Goal: Task Accomplishment & Management: Use online tool/utility

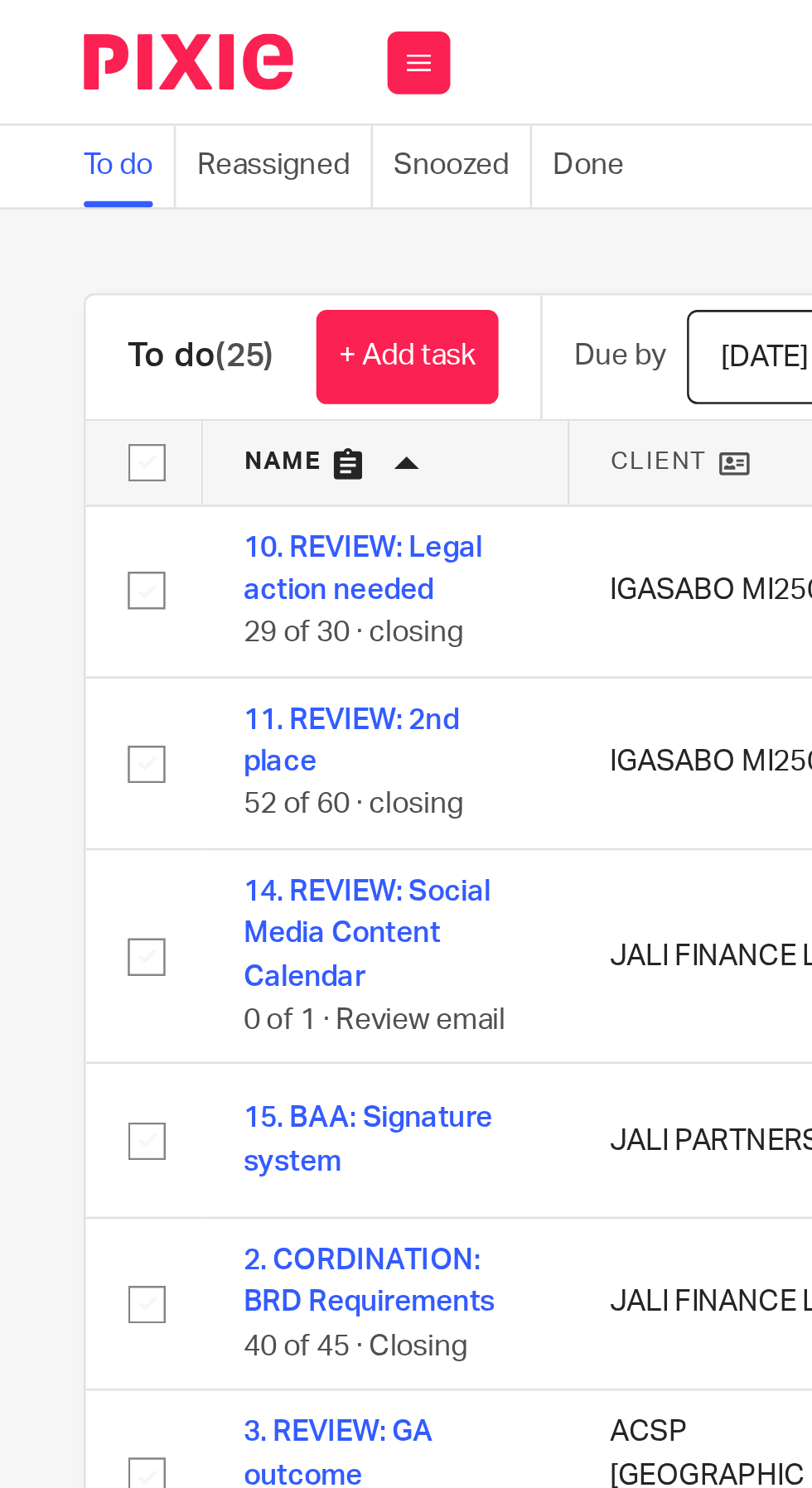
click at [164, 21] on icon at bounding box center [165, 24] width 10 height 10
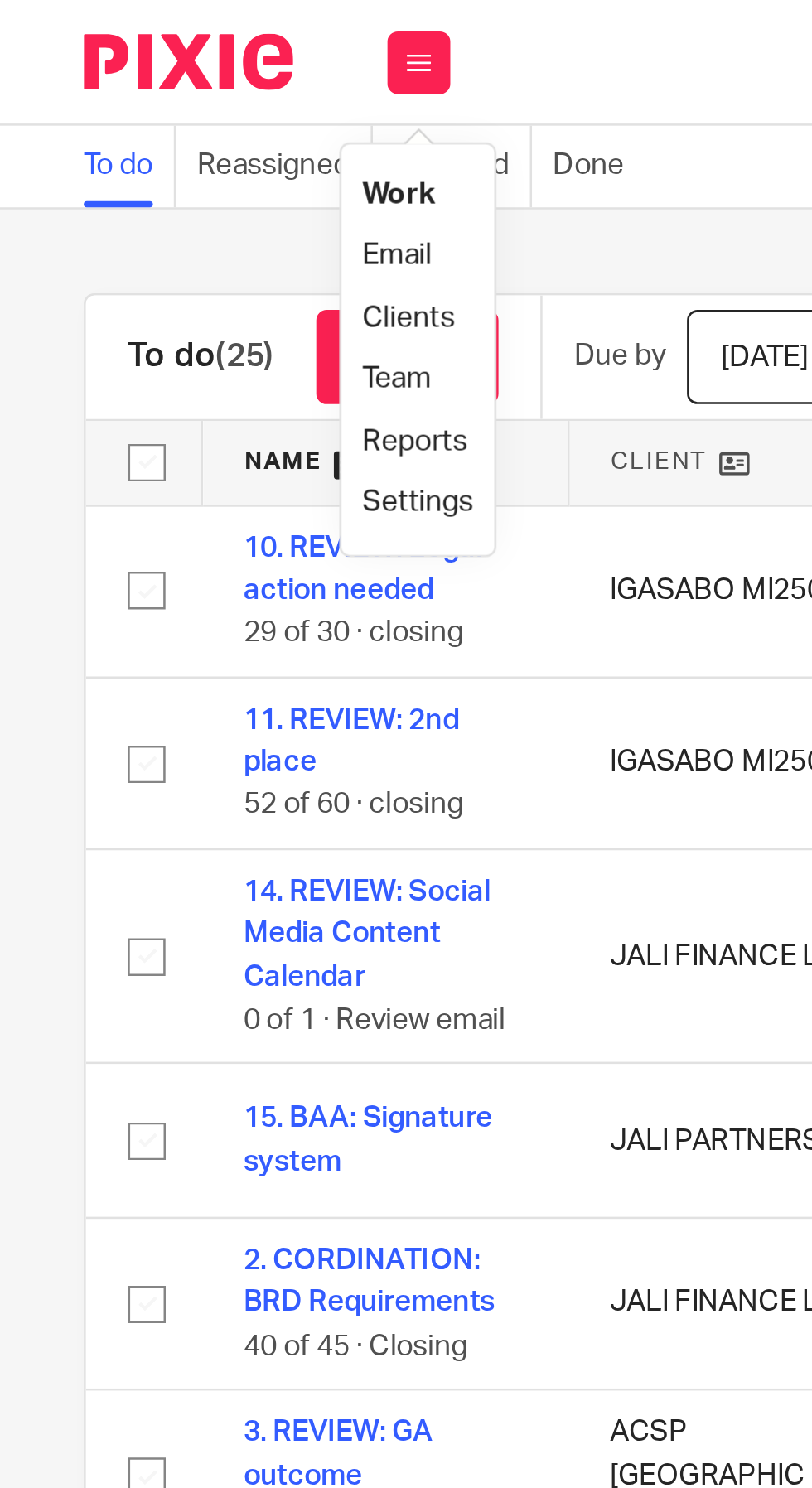
click at [166, 102] on link "Email" at bounding box center [156, 100] width 28 height 12
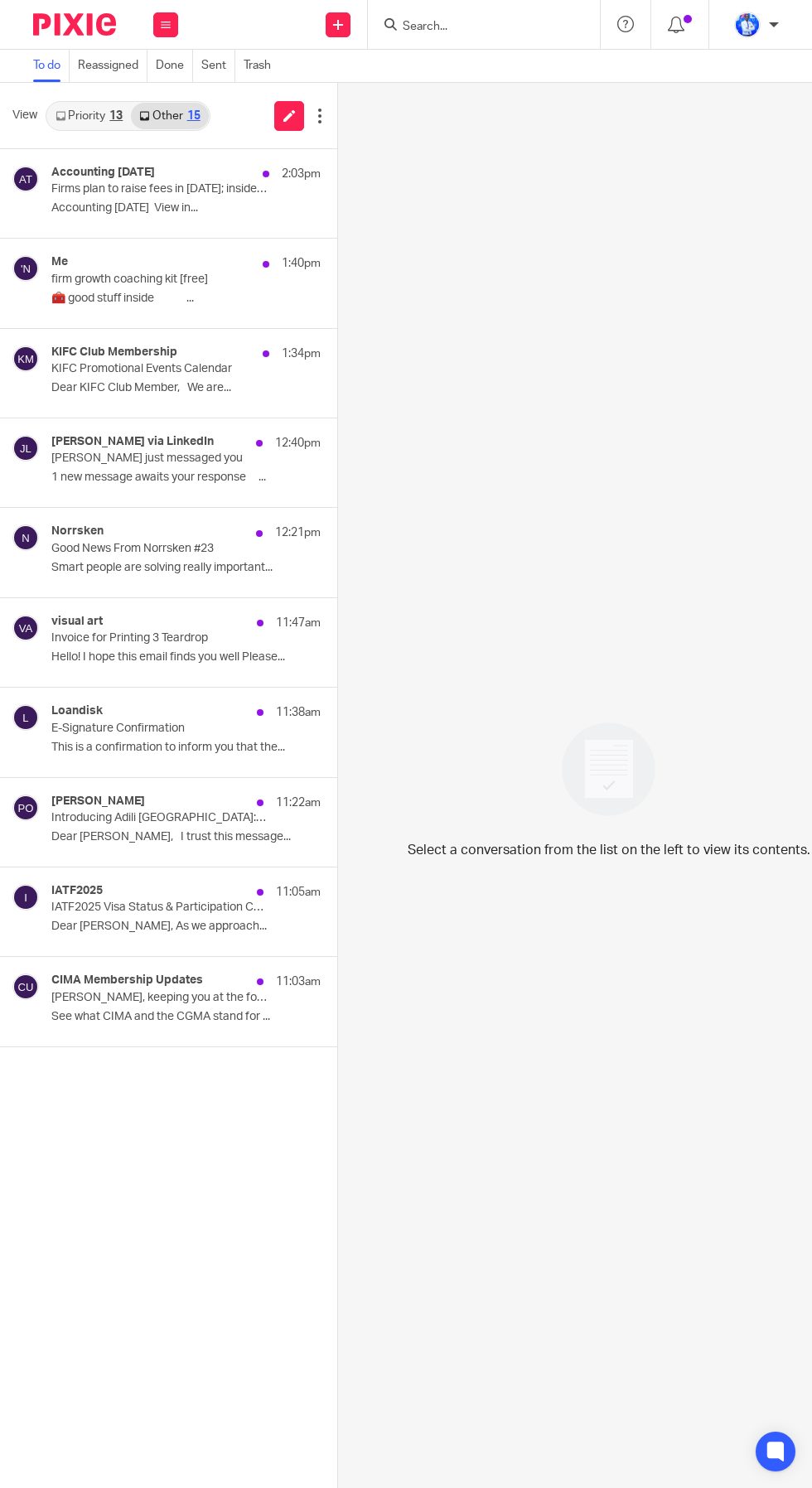
scroll to position [149, 0]
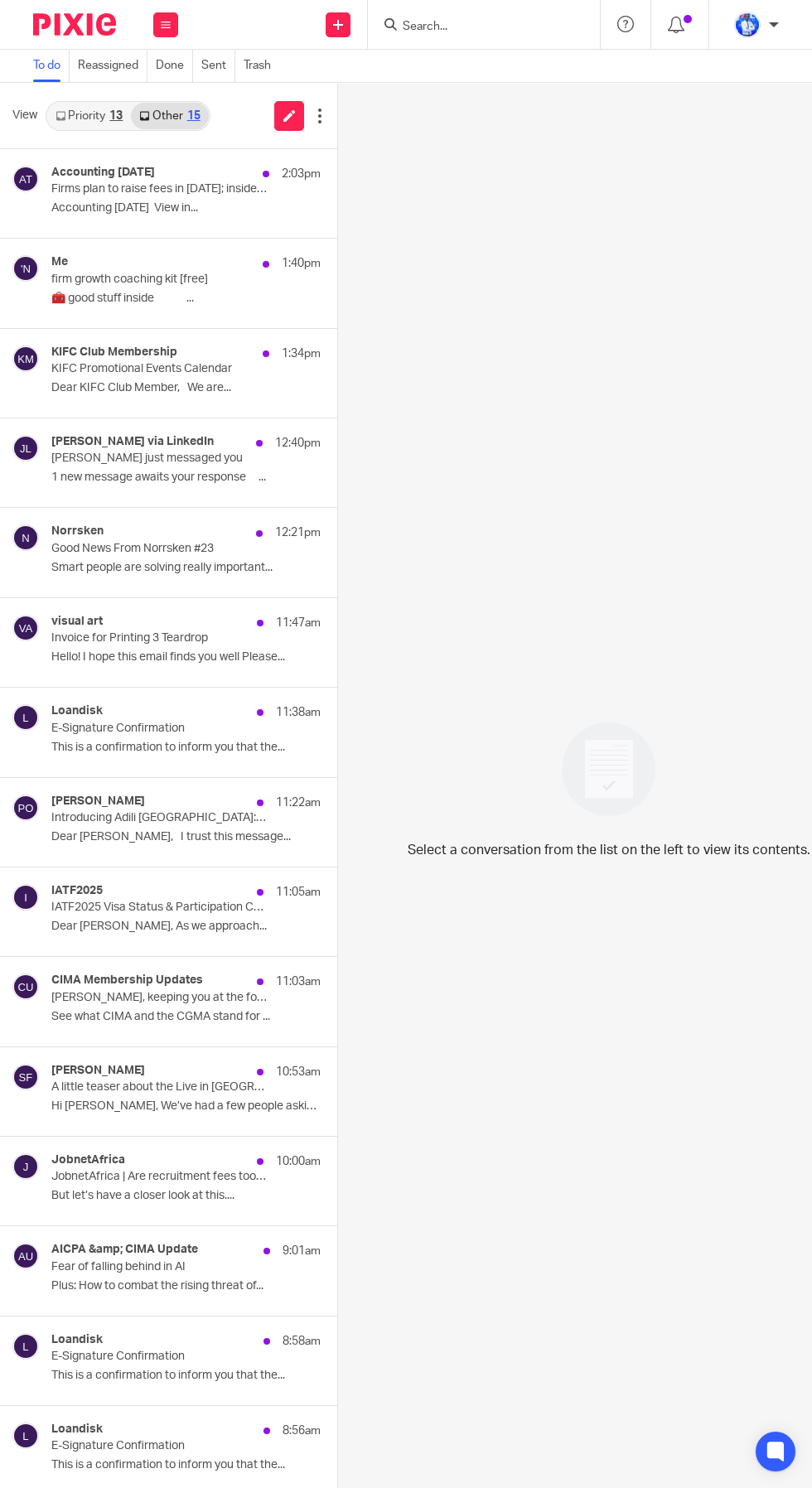
click at [238, 292] on p "🧰 good stuff inside ͏ ͏ ͏ ͏ ͏ ͏ ͏ ͏ ͏ ͏ ͏ ͏ ͏..." at bounding box center [186, 299] width 269 height 14
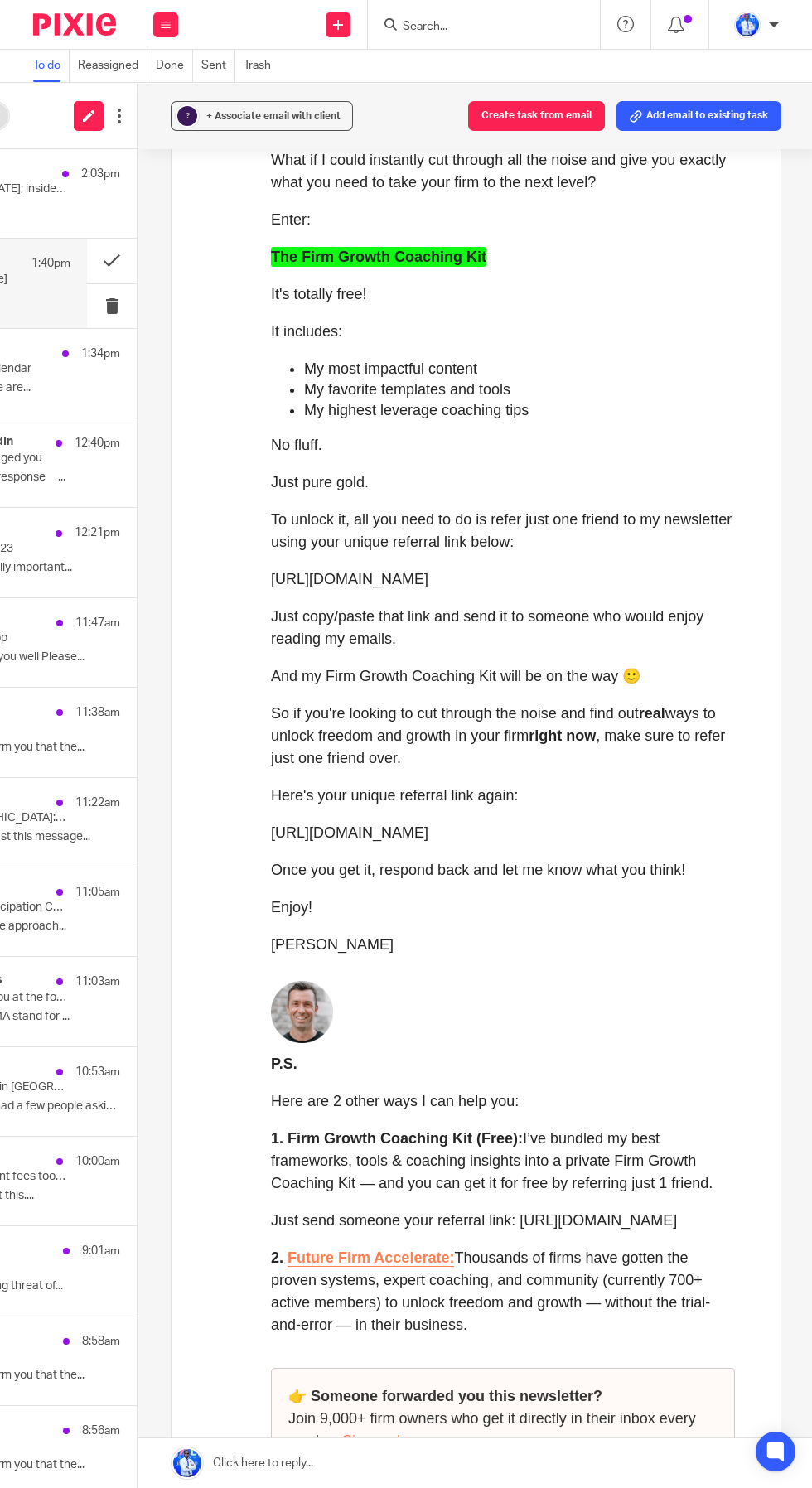
scroll to position [0, 0]
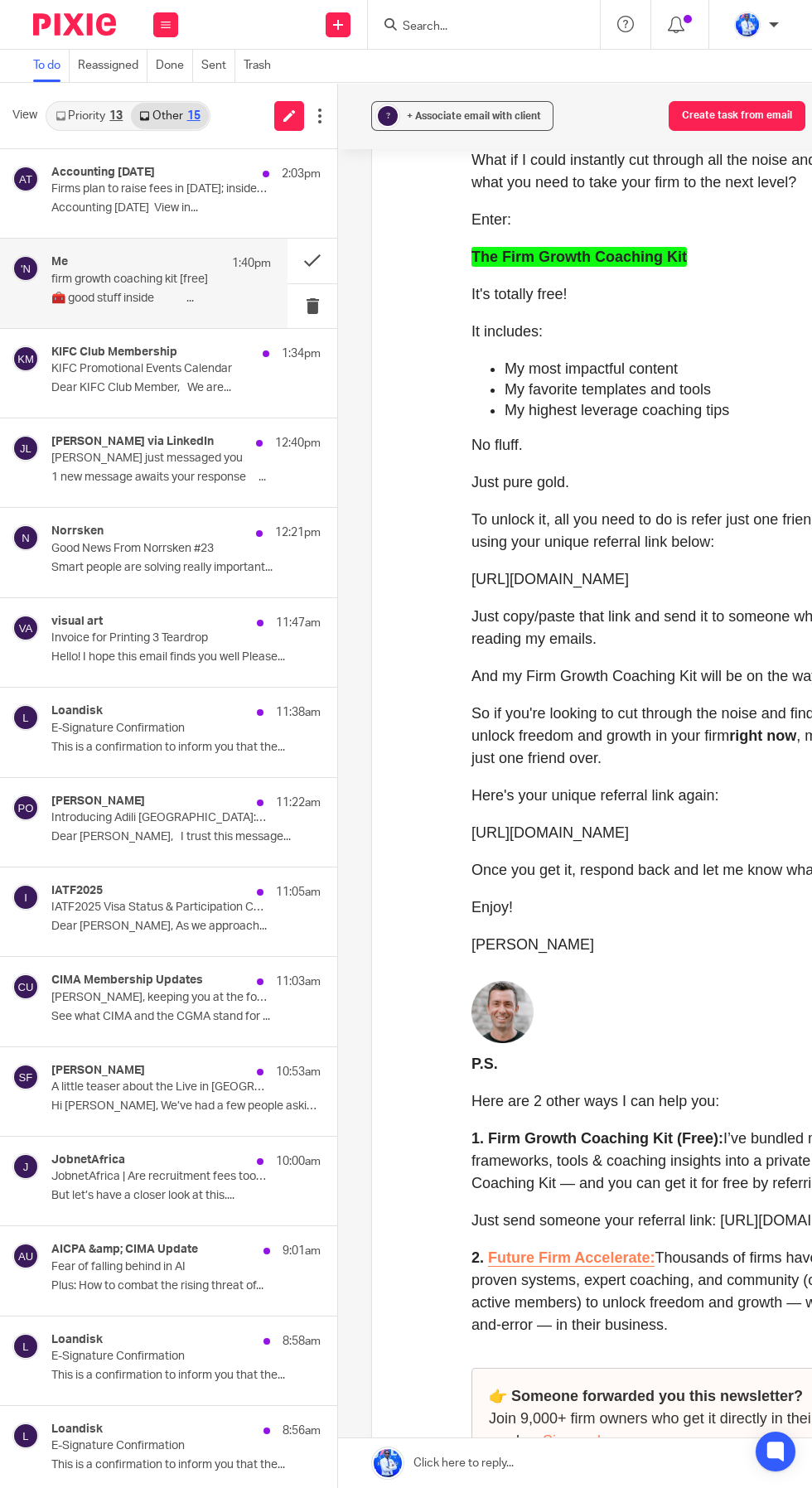
click at [119, 795] on div "Patrick Okello 11:22am" at bounding box center [186, 803] width 269 height 17
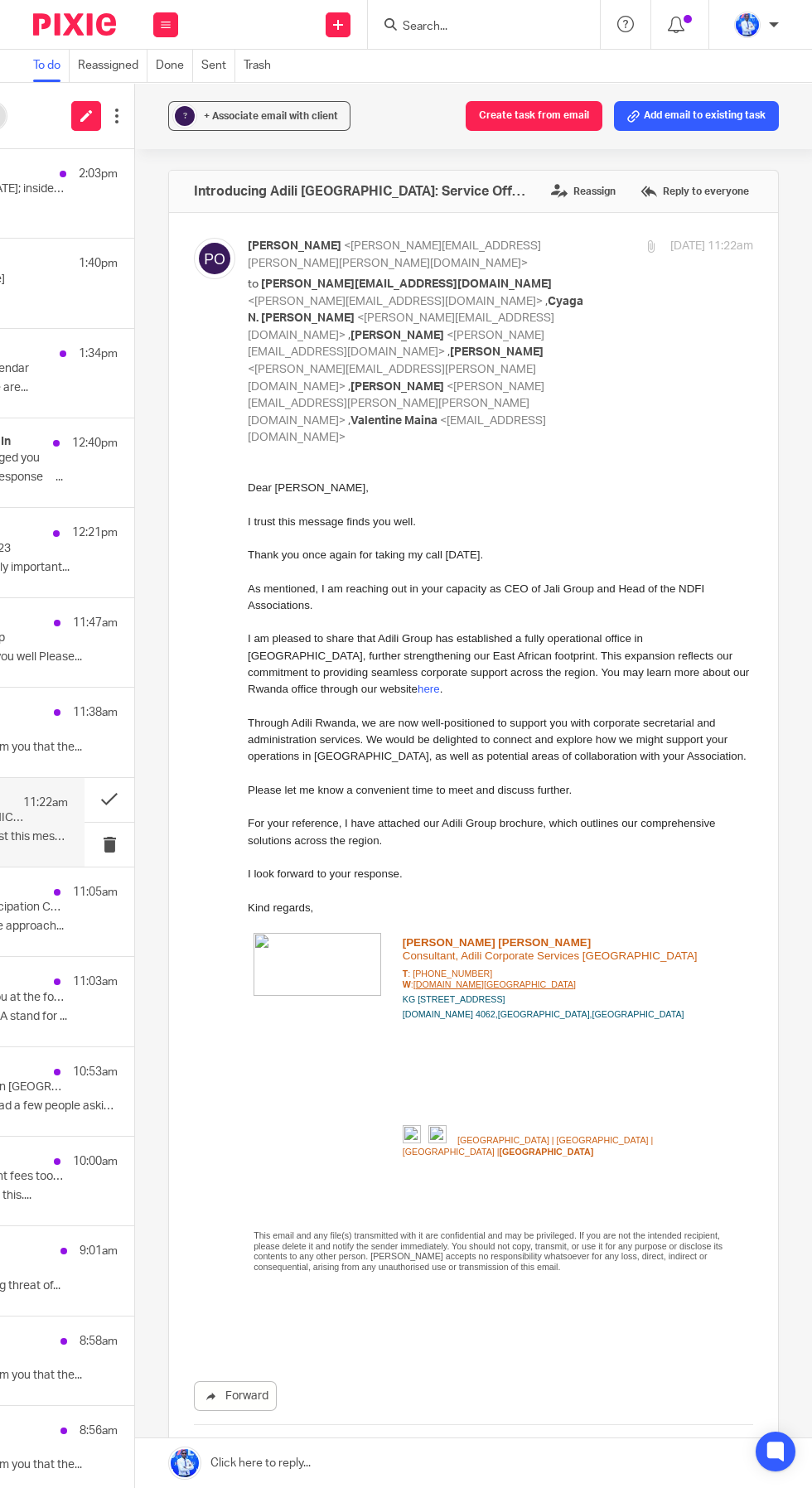
click at [549, 122] on button "Create task from email" at bounding box center [534, 116] width 137 height 30
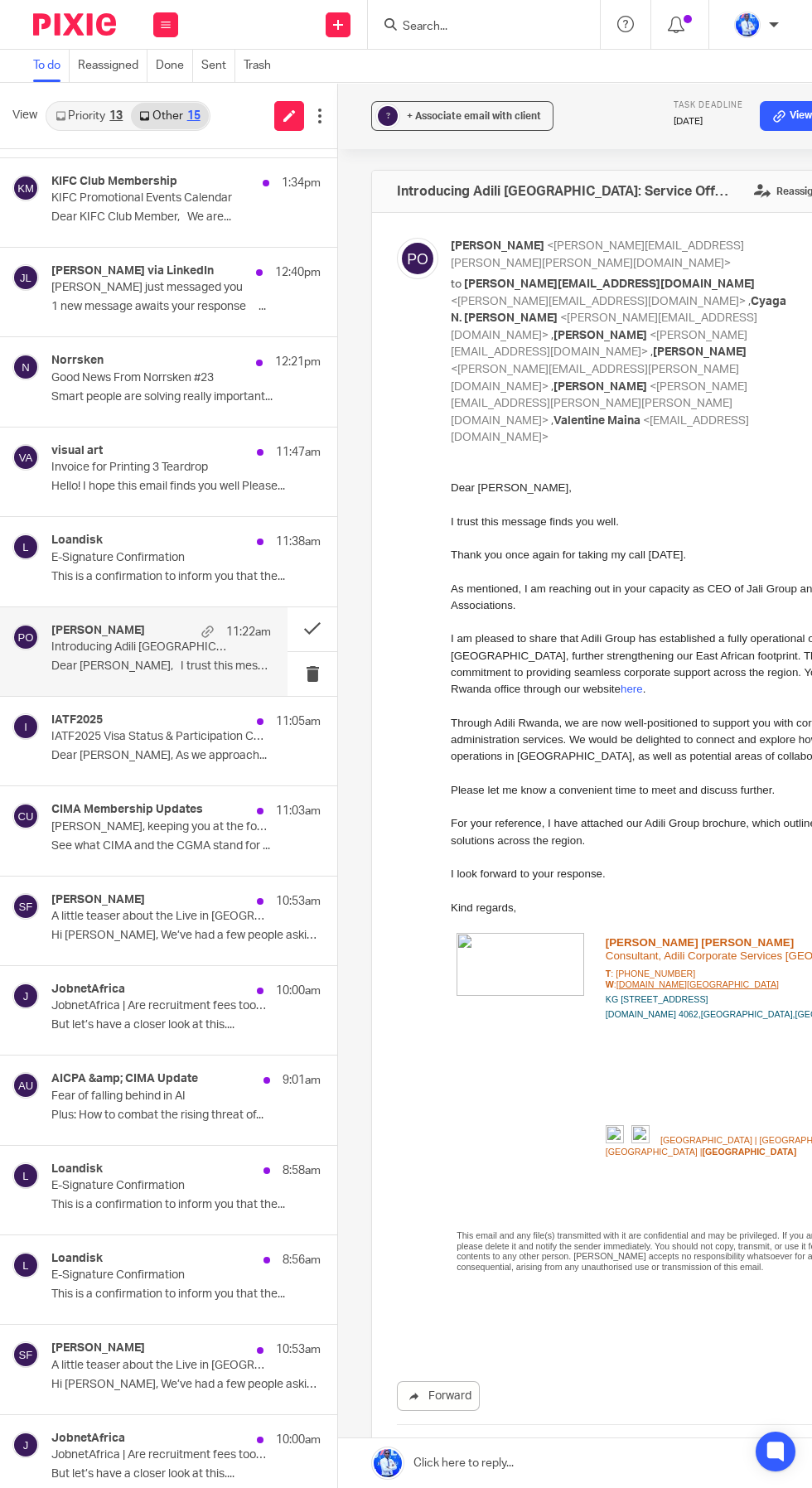
scroll to position [222, 0]
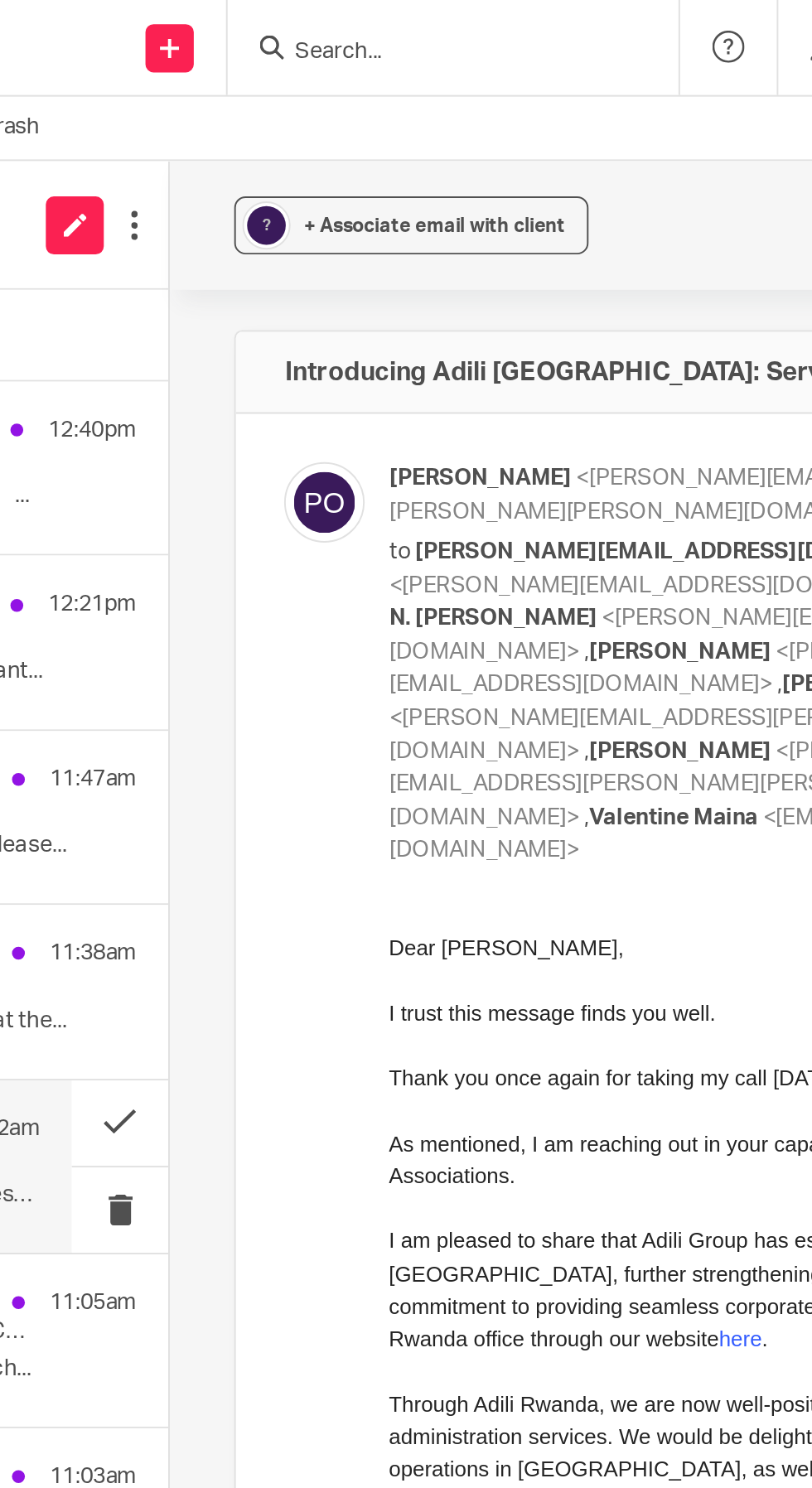
click at [331, 120] on button at bounding box center [320, 116] width 27 height 35
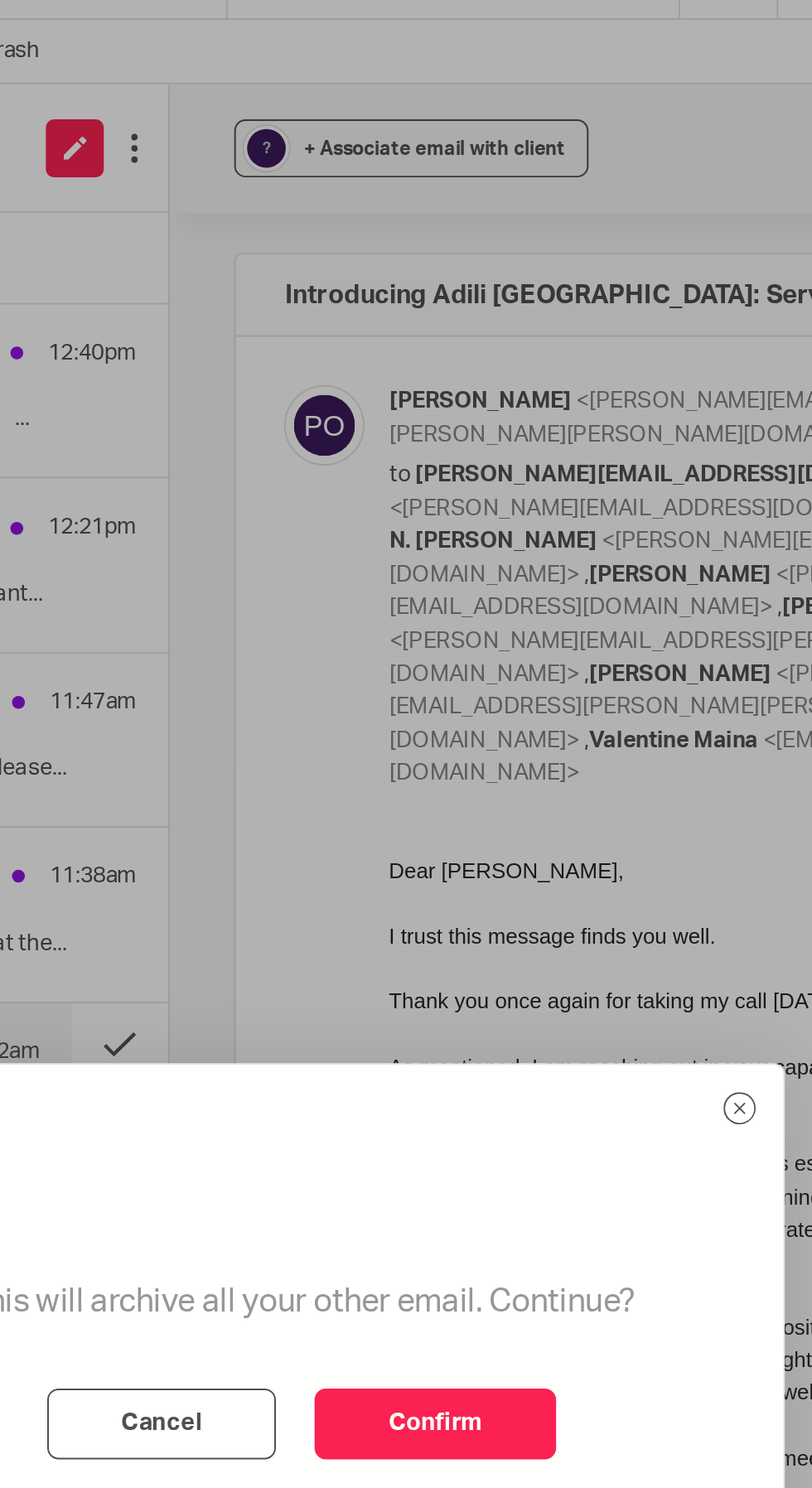
click at [489, 790] on button "Confirm" at bounding box center [474, 772] width 124 height 36
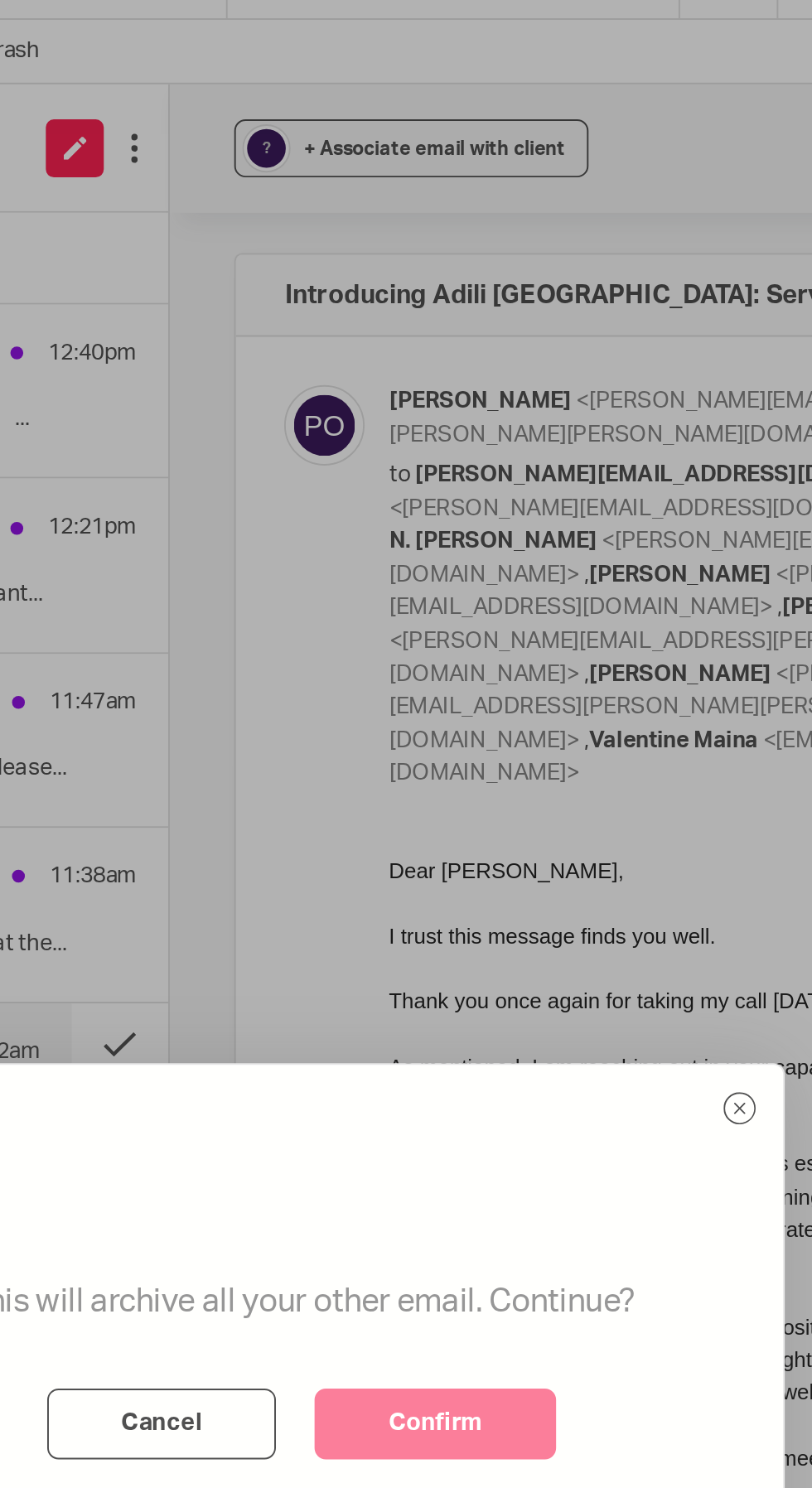
scroll to position [0, 0]
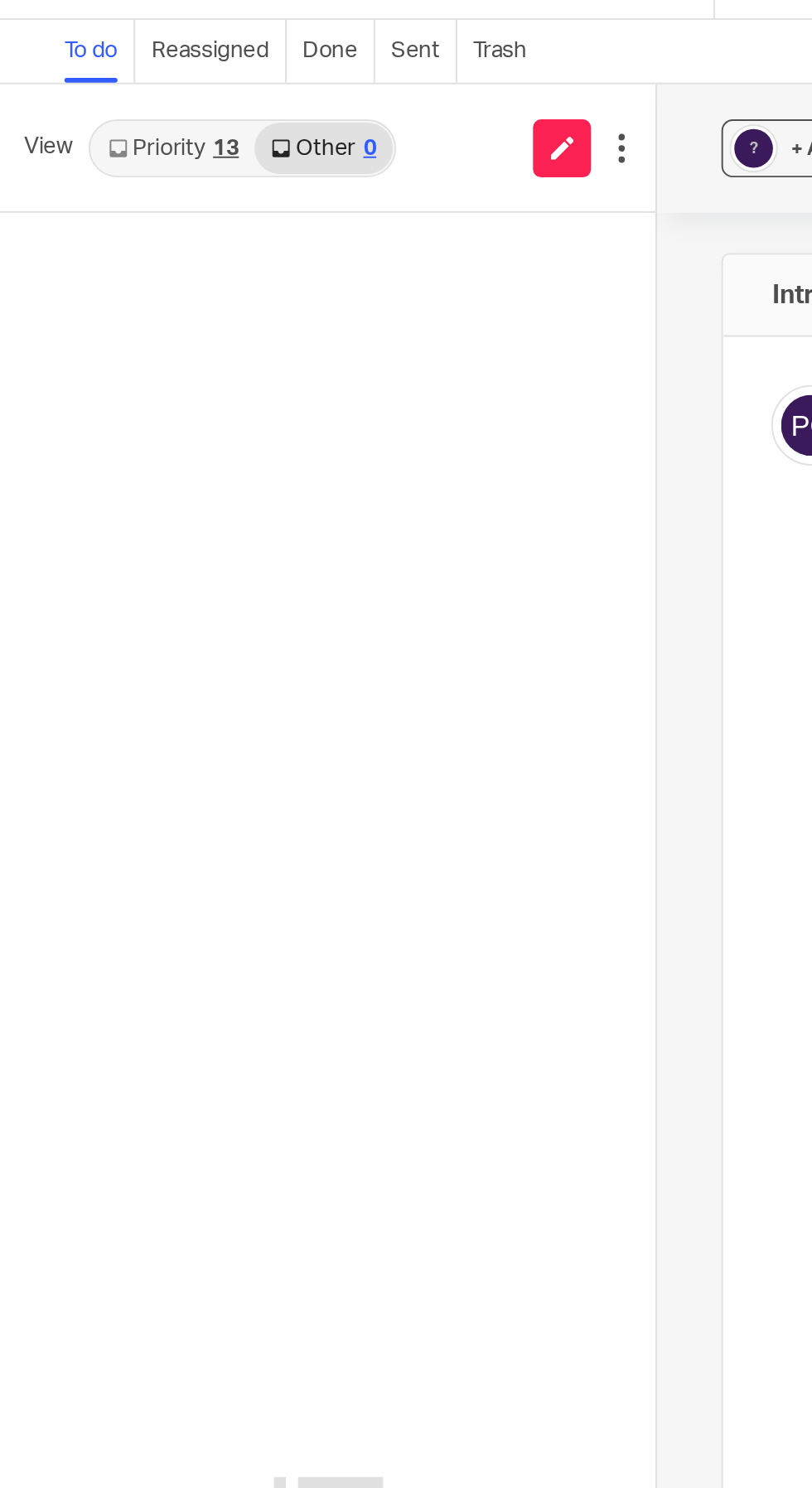
click at [95, 116] on link "Priority 13" at bounding box center [89, 116] width 84 height 27
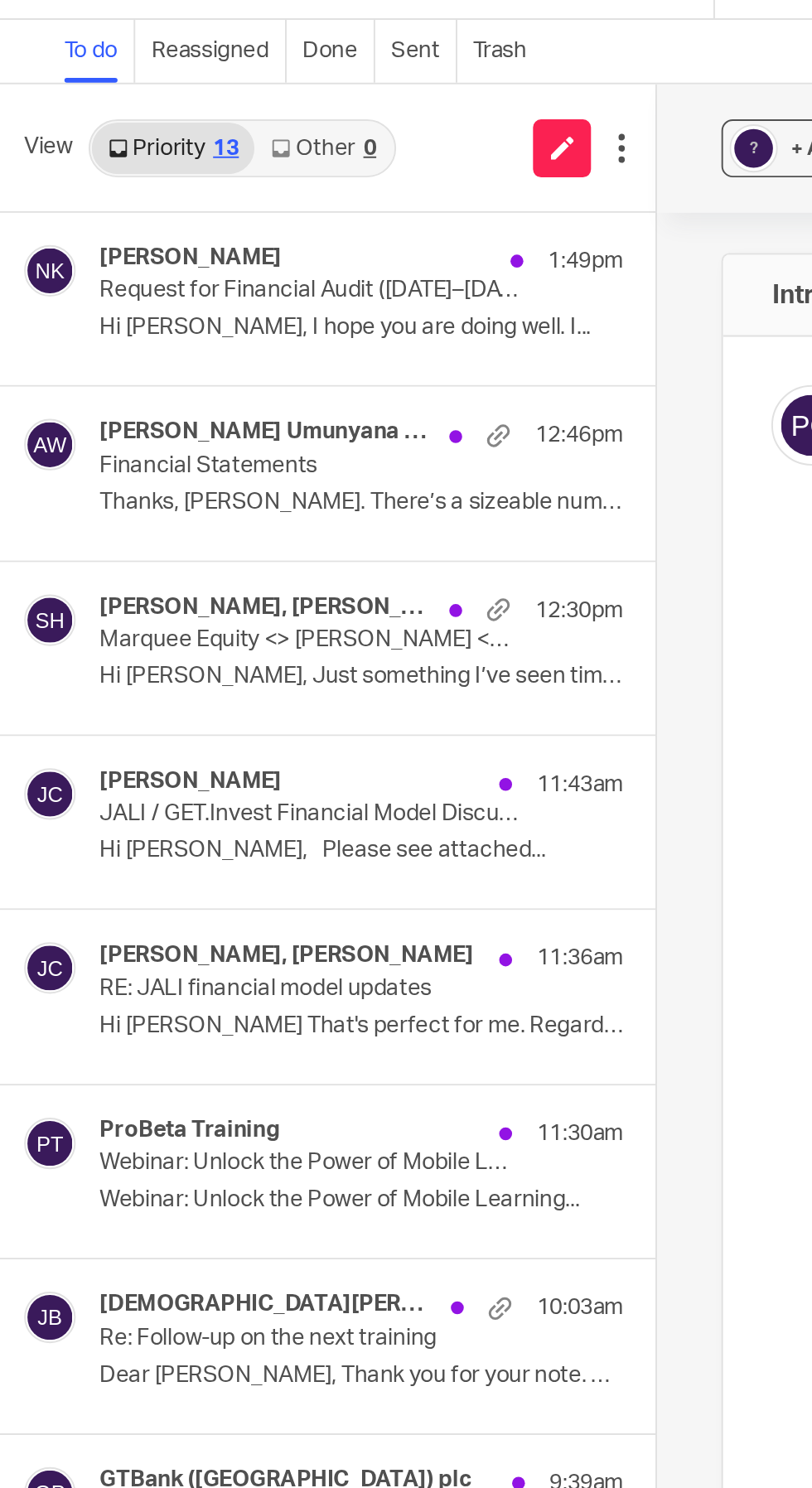
click at [220, 189] on p "Request for Financial Audit (2023–2024)" at bounding box center [159, 189] width 215 height 14
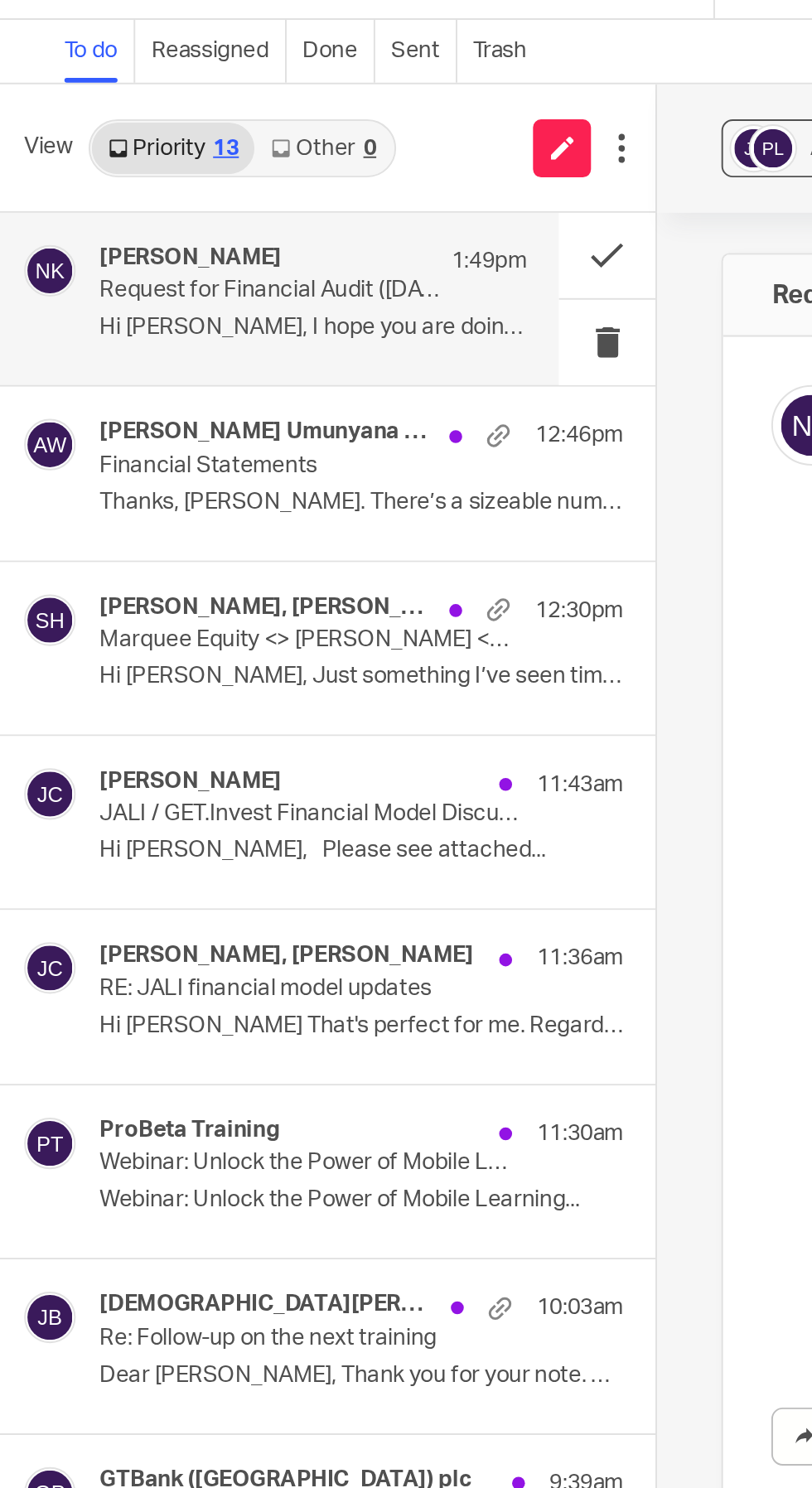
click at [312, 164] on button at bounding box center [312, 171] width 50 height 44
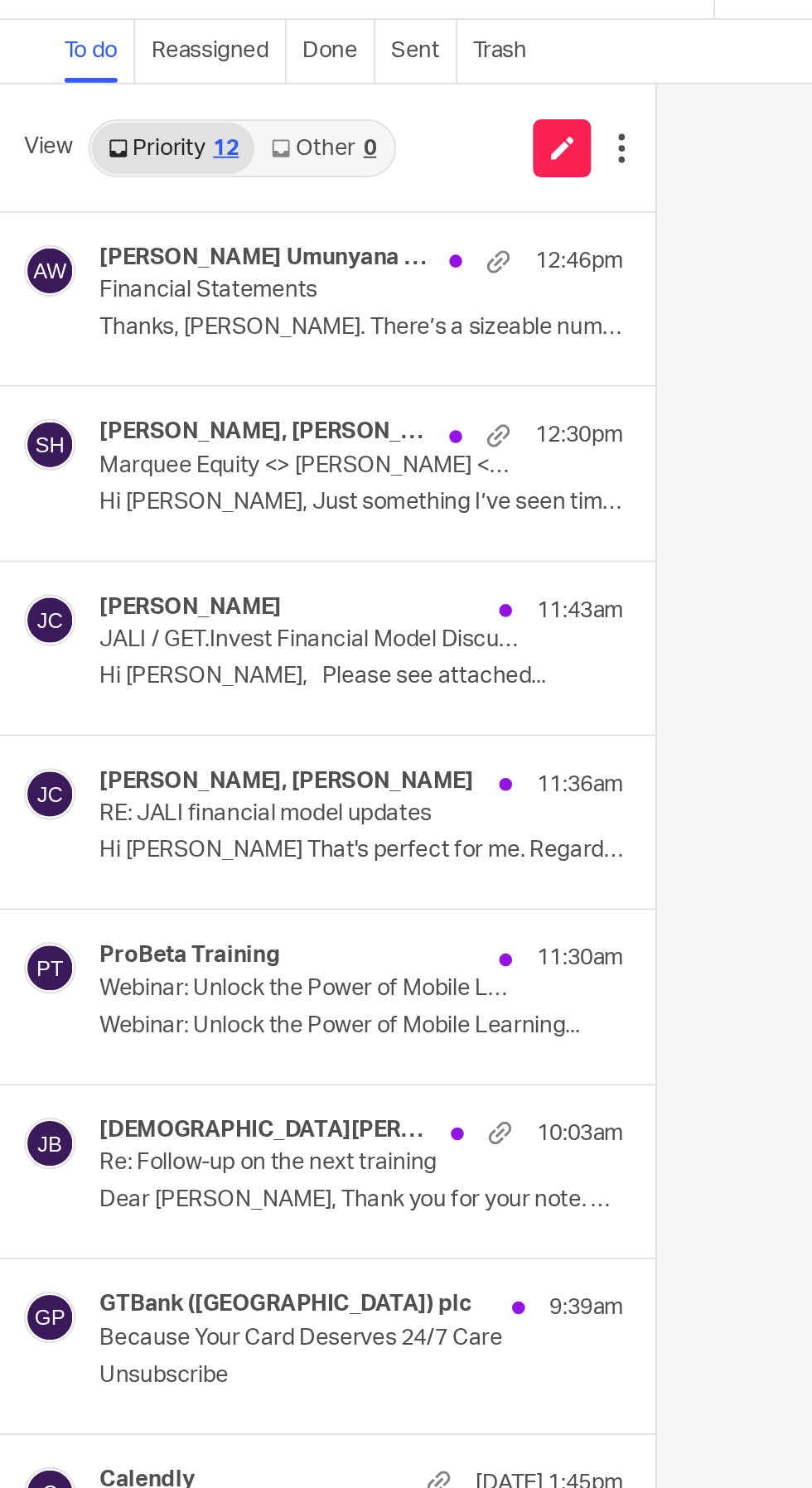
click at [225, 194] on p "Financial Statements" at bounding box center [159, 189] width 215 height 14
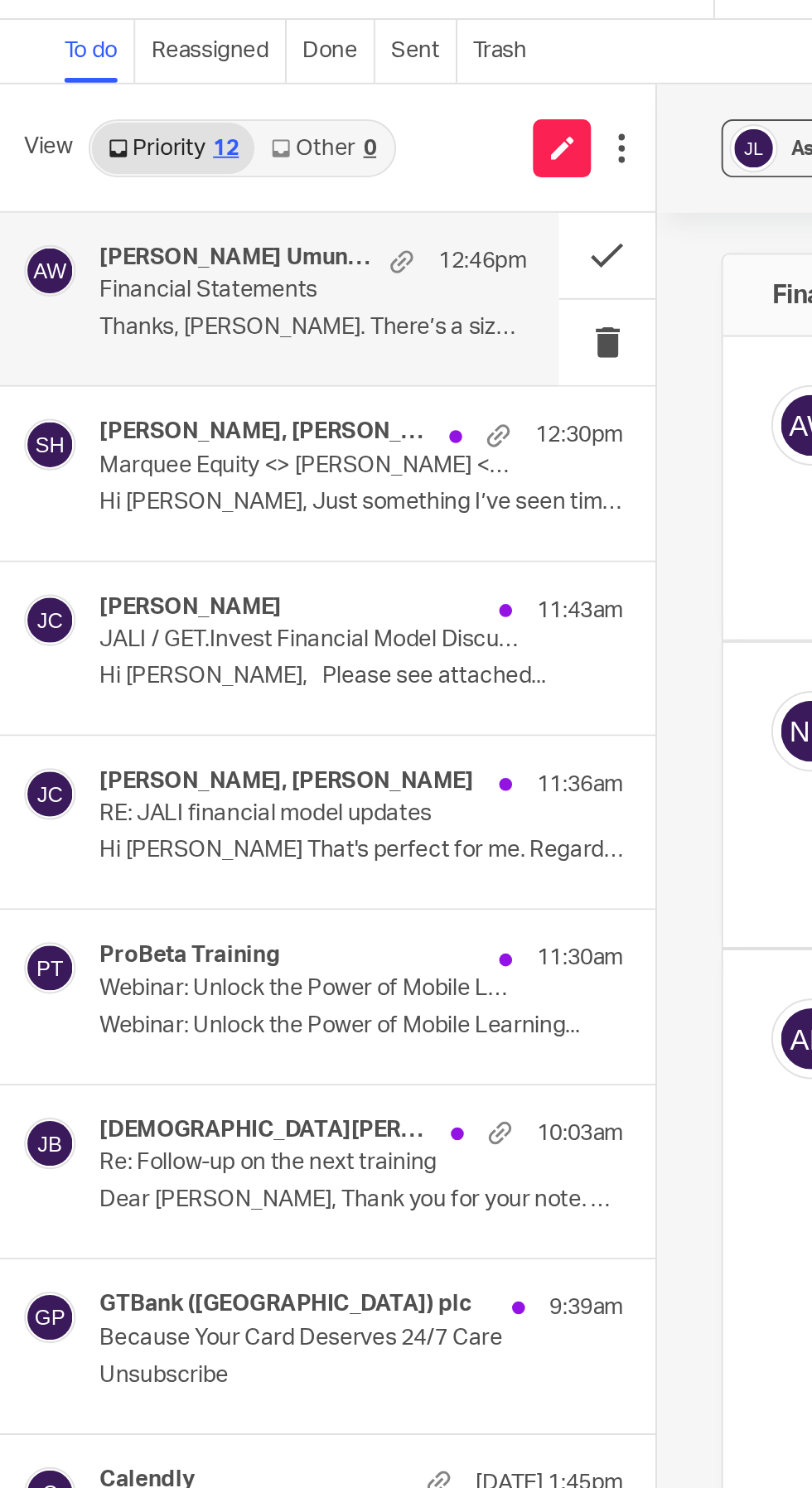
click at [317, 165] on button at bounding box center [312, 171] width 50 height 44
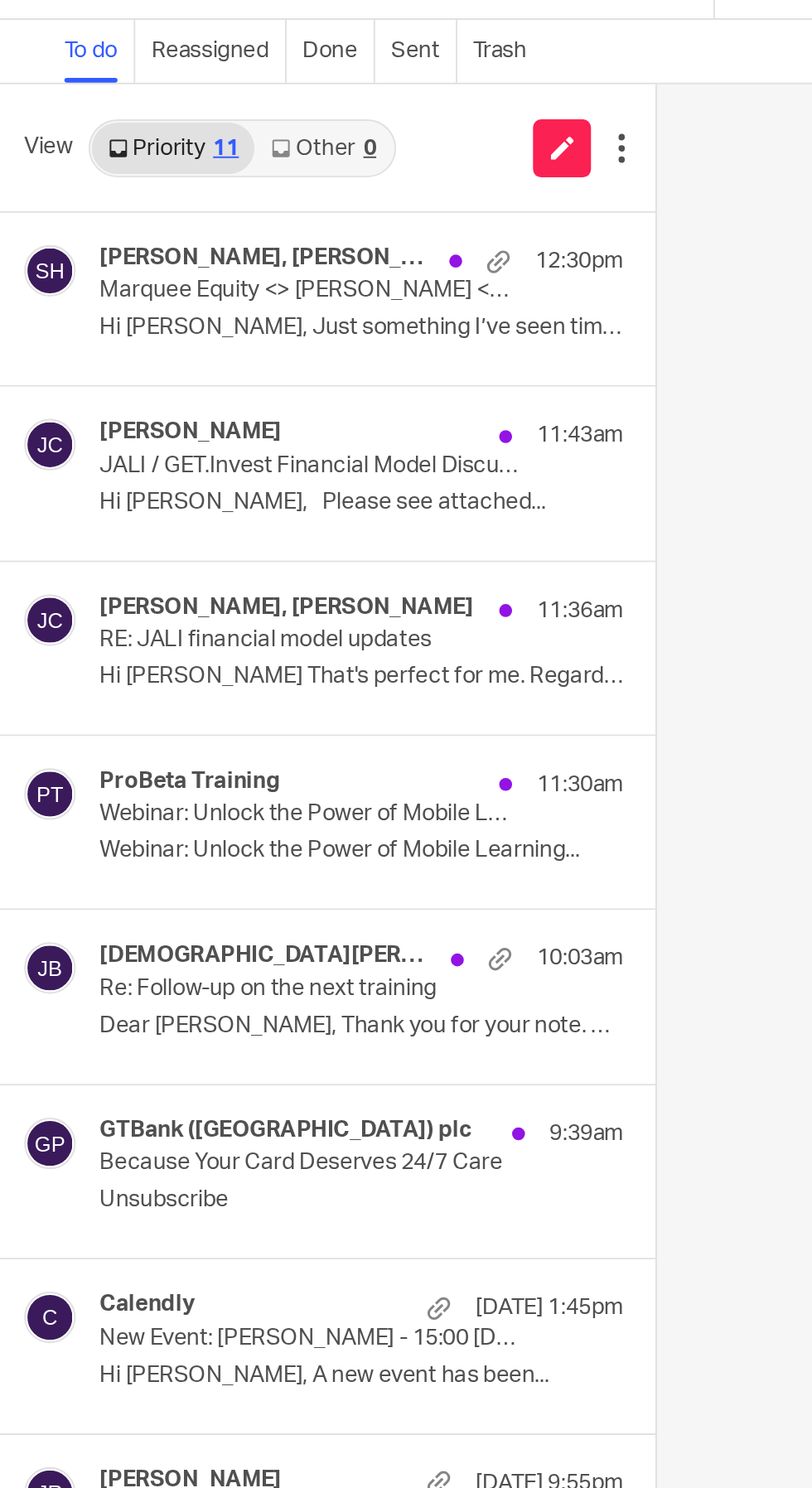
click at [218, 189] on p "Marquee Equity <> Félix NKUNDIMANA <> Fundraise" at bounding box center [159, 189] width 215 height 14
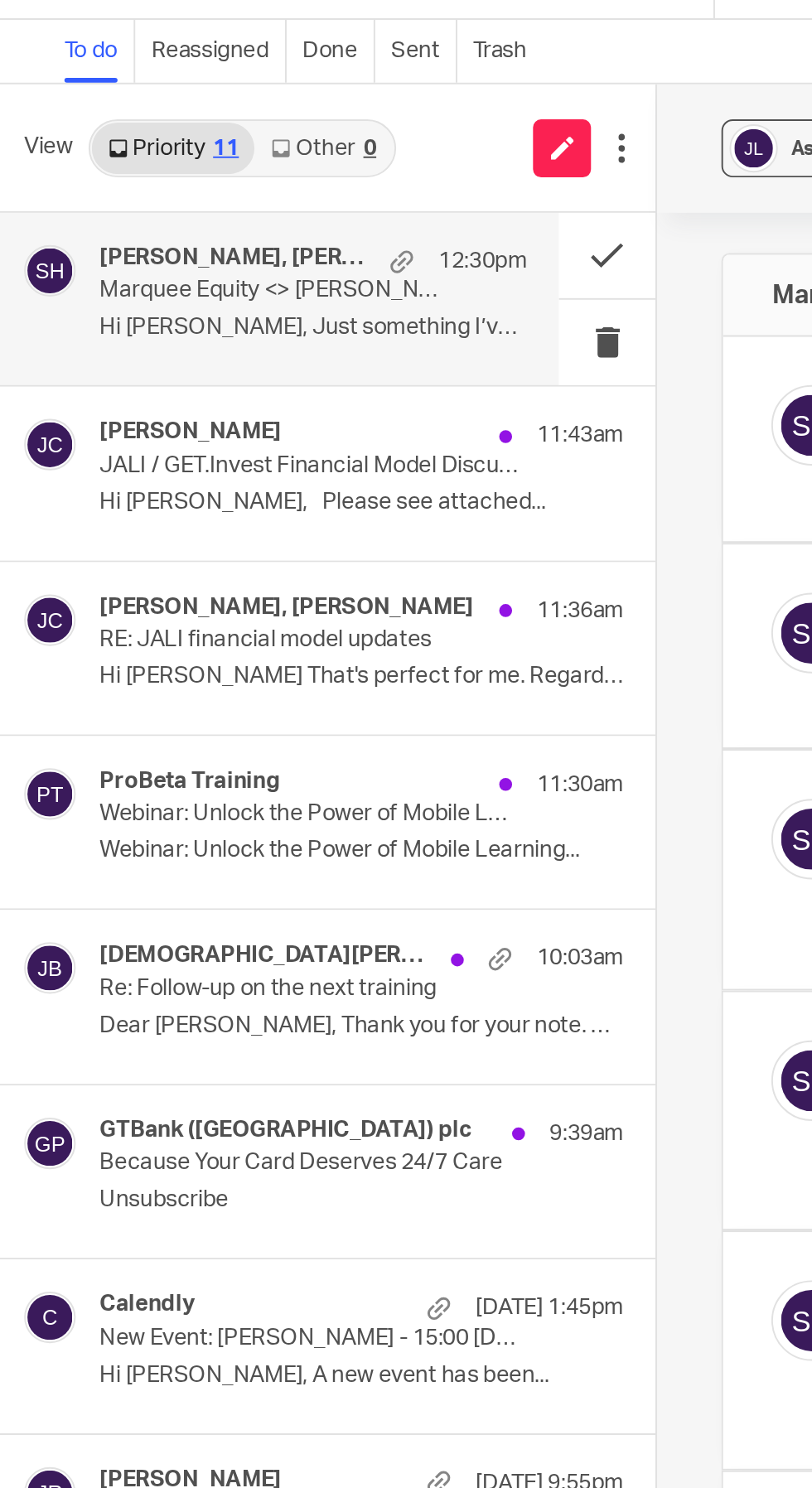
click at [317, 170] on button at bounding box center [312, 171] width 50 height 44
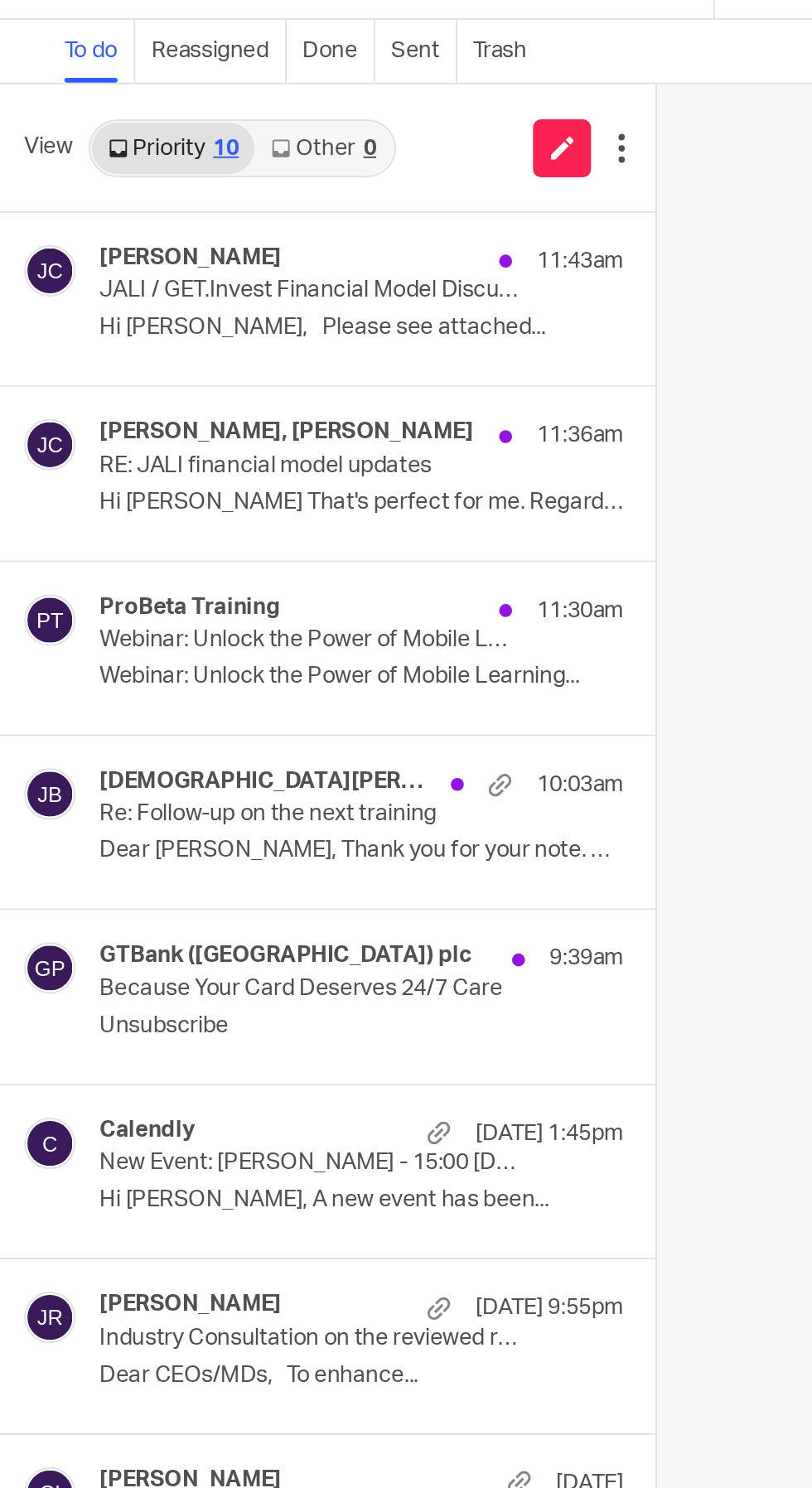
click at [115, 187] on p "JALI / GET.Invest Financial Model Discussion" at bounding box center [159, 189] width 215 height 14
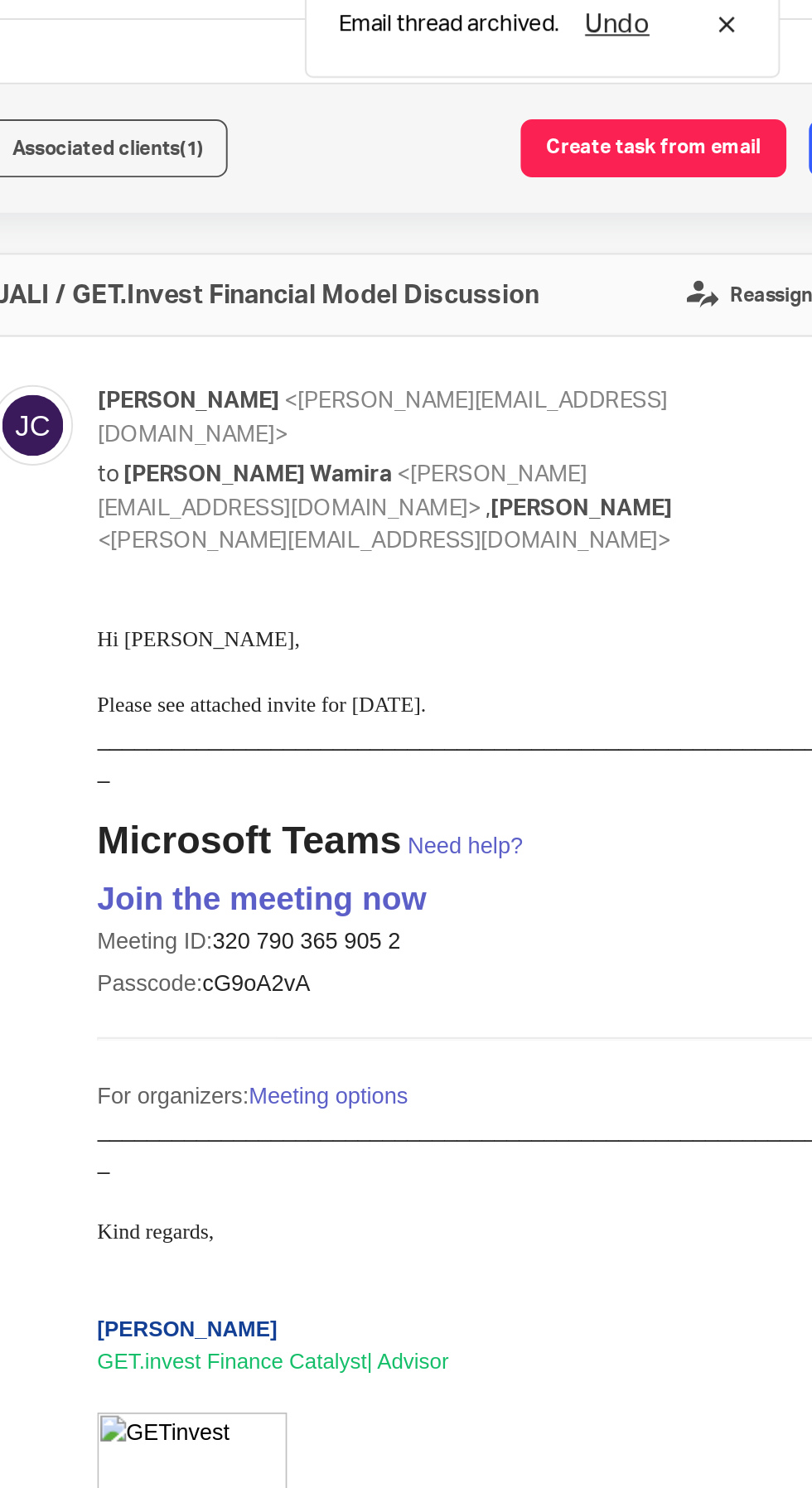
scroll to position [0, 6]
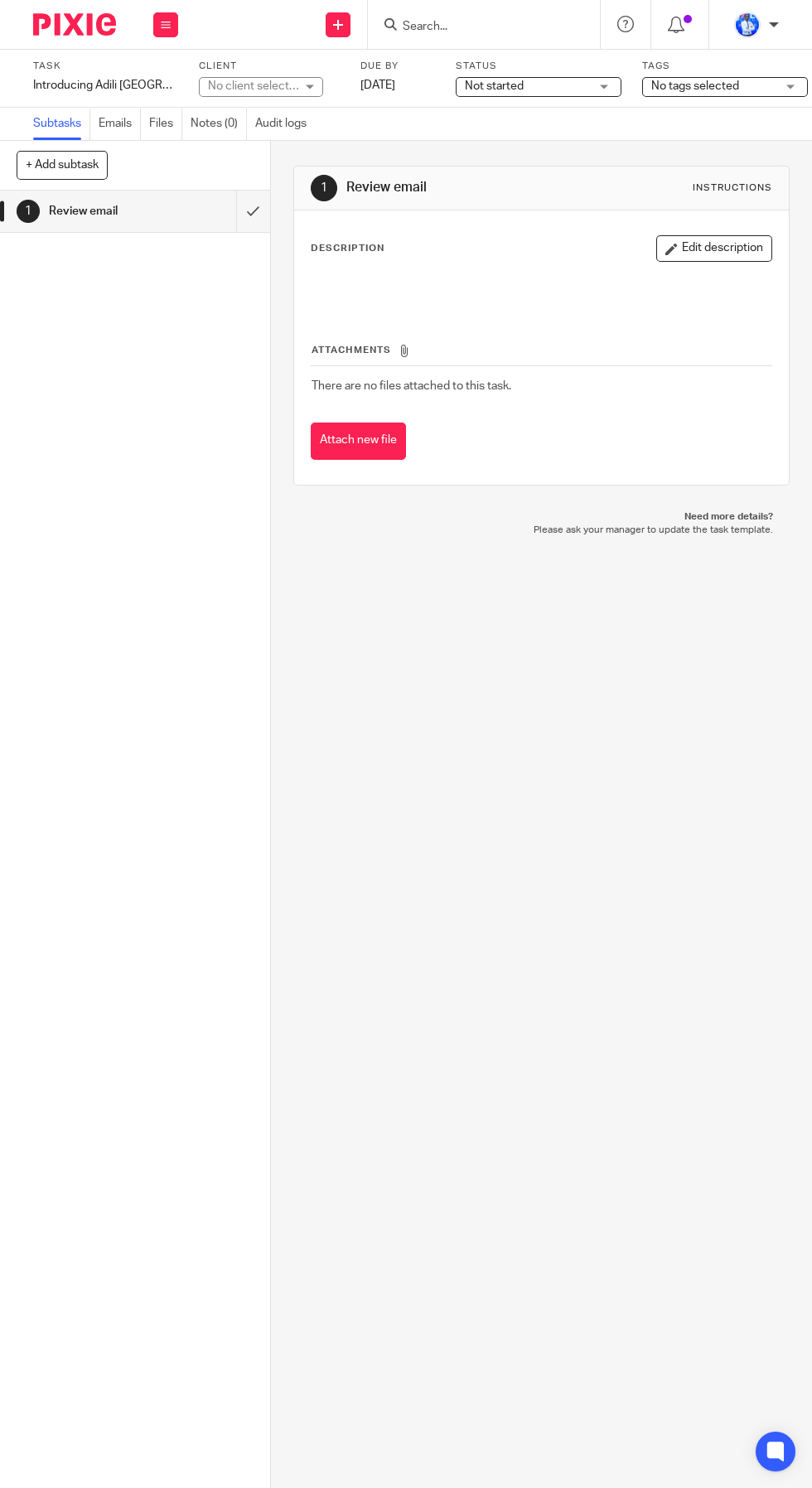
click at [127, 88] on div "Introducing Adili Rwanda: Service Offerings Save Introducing Adili Rwanda: Serv…" at bounding box center [105, 85] width 145 height 17
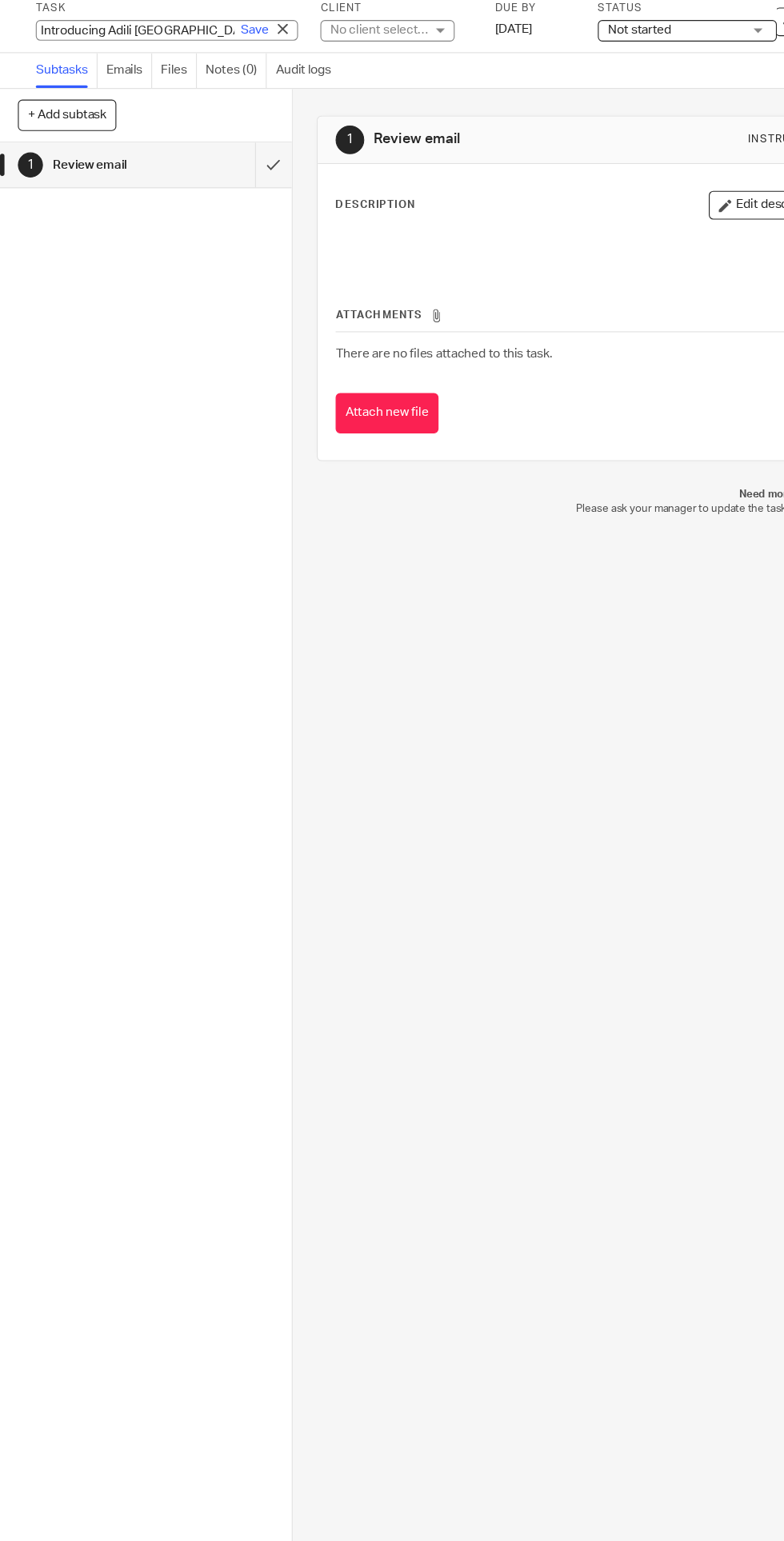
click at [100, 84] on input "Introducing Adili Rwanda: Service Offerings" at bounding box center [148, 83] width 234 height 18
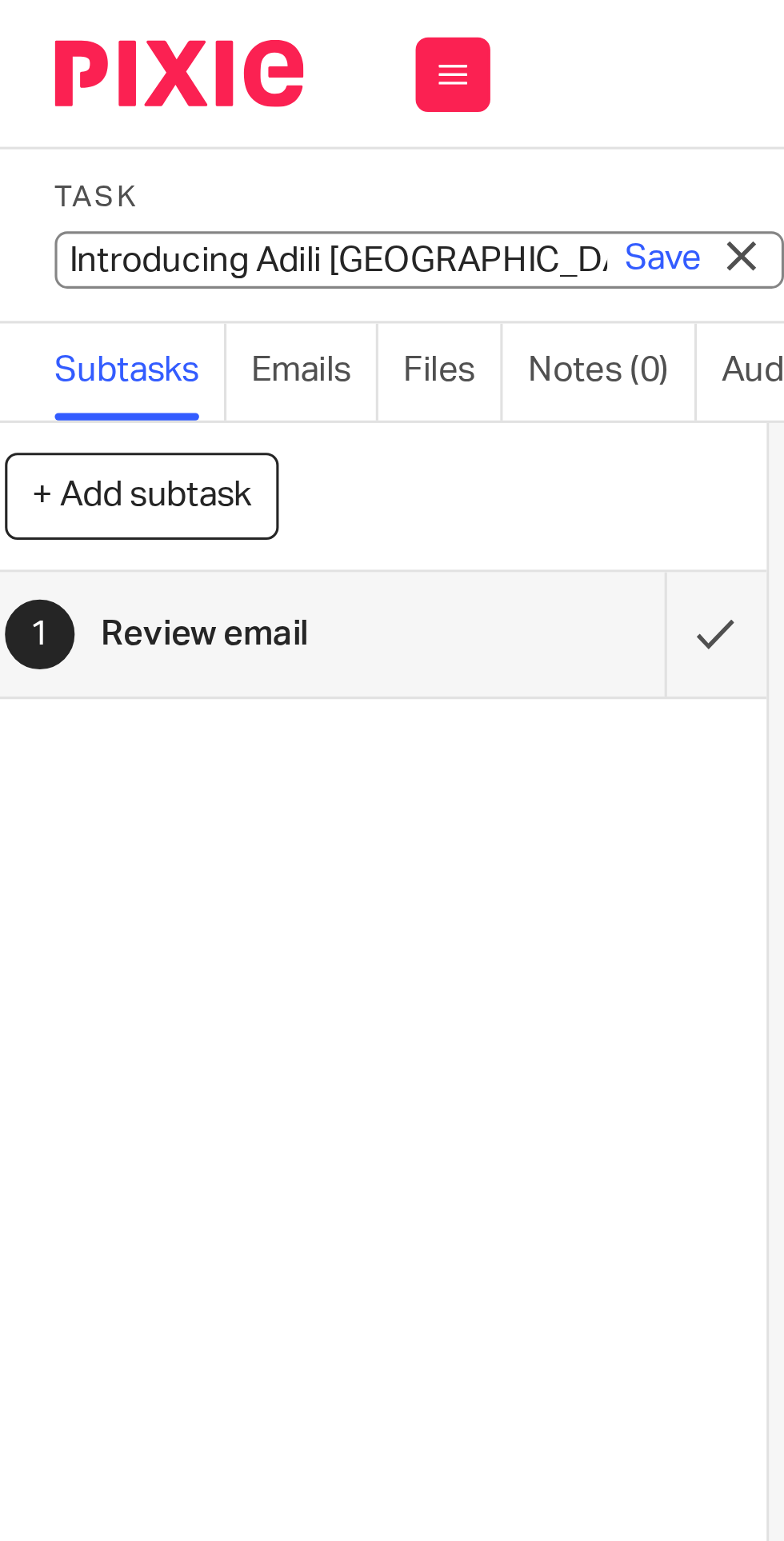
click at [96, 88] on input "Introducing Adili Rwanda: Service Offerings" at bounding box center [148, 83] width 234 height 18
type input "REVIEW: Adili Rwanda: Service Offerings"
click at [227, 82] on link "Save" at bounding box center [227, 83] width 25 height 16
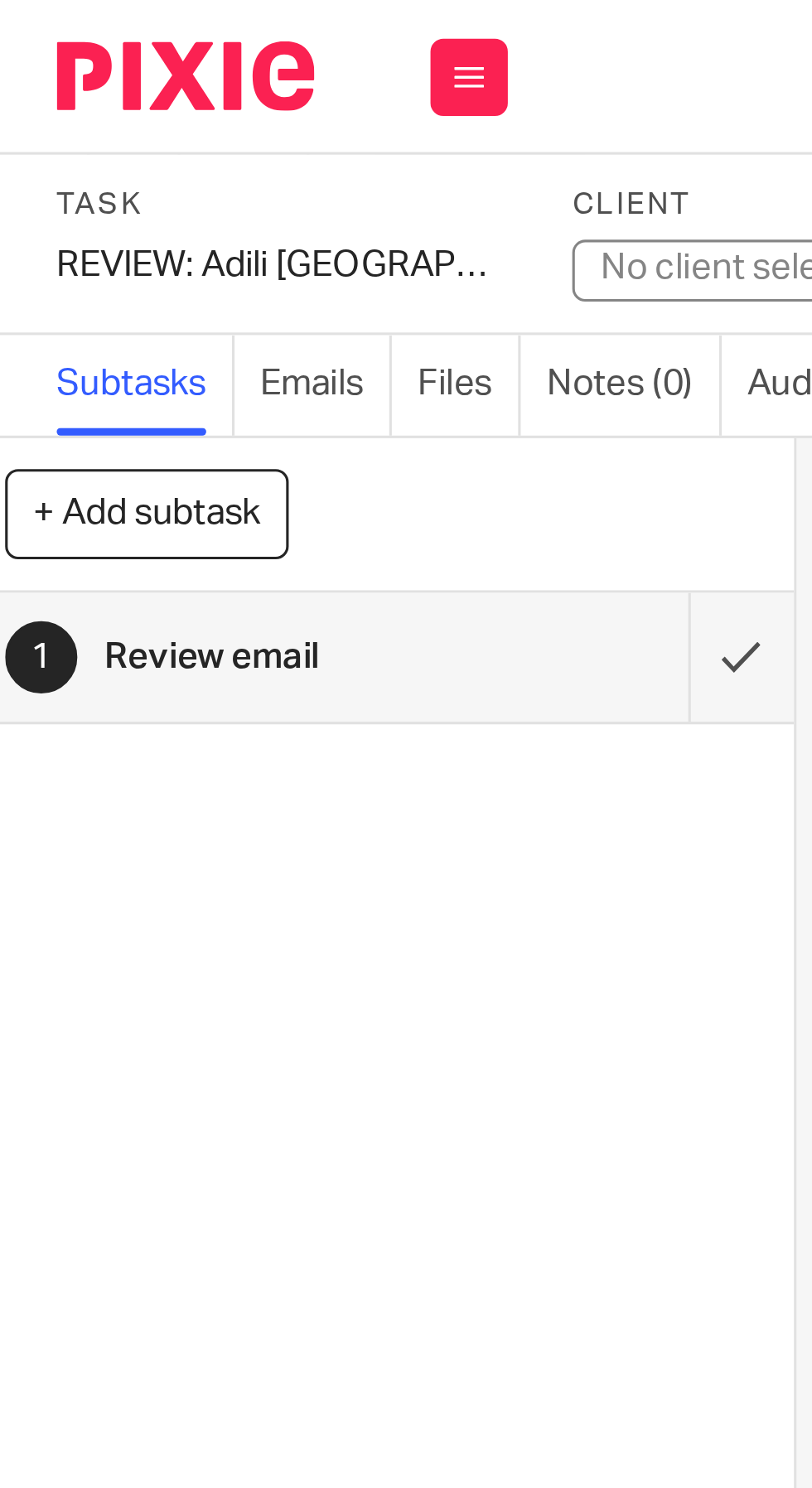
click at [243, 87] on div "No client selected" at bounding box center [253, 86] width 92 height 17
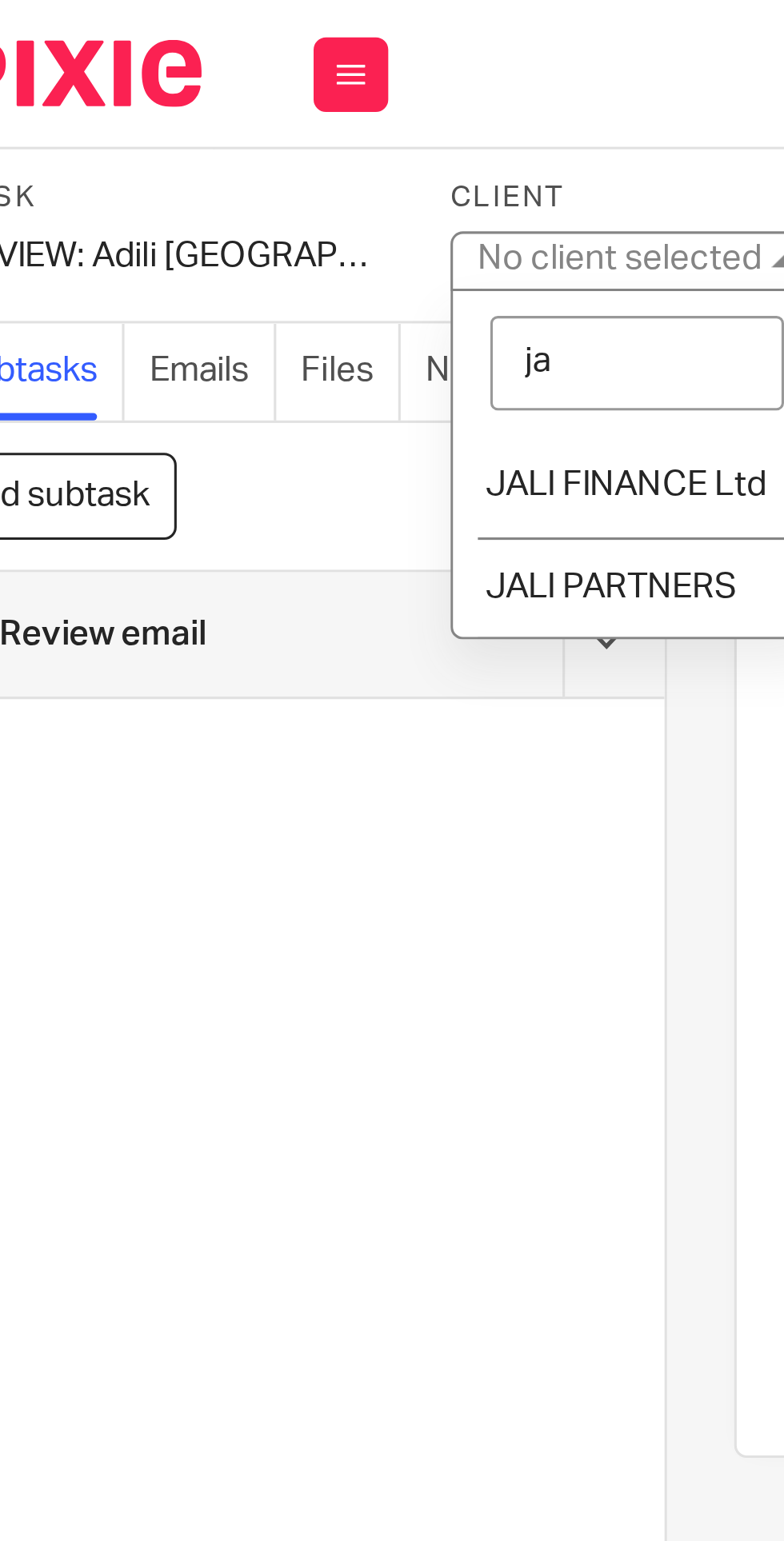
type input "jal"
click at [249, 148] on li "JALI FINANCE Ltd" at bounding box center [252, 156] width 118 height 33
